Goal: Transaction & Acquisition: Purchase product/service

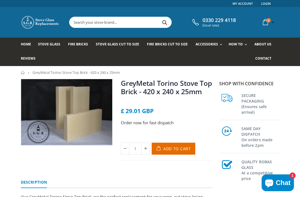
click at [127, 21] on input "text" at bounding box center [146, 22] width 153 height 11
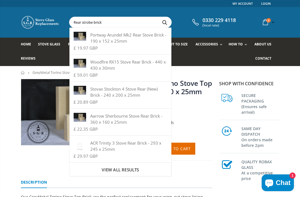
type input "Rear strobe brick"
click at [163, 22] on button "Search" at bounding box center [165, 22] width 13 height 11
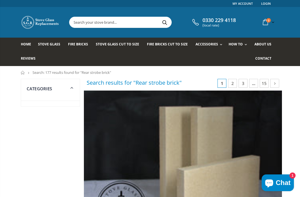
click at [75, 85] on span at bounding box center [71, 87] width 7 height 7
click at [70, 90] on icon at bounding box center [71, 87] width 7 height 7
click at [70, 87] on icon at bounding box center [72, 87] width 7 height 6
click at [80, 44] on span "Fire Bricks" at bounding box center [78, 44] width 20 height 5
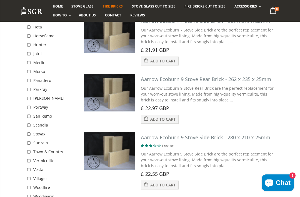
scroll to position [390, 0]
click at [34, 131] on span "Stovax" at bounding box center [39, 133] width 12 height 5
